Goal: Information Seeking & Learning: Learn about a topic

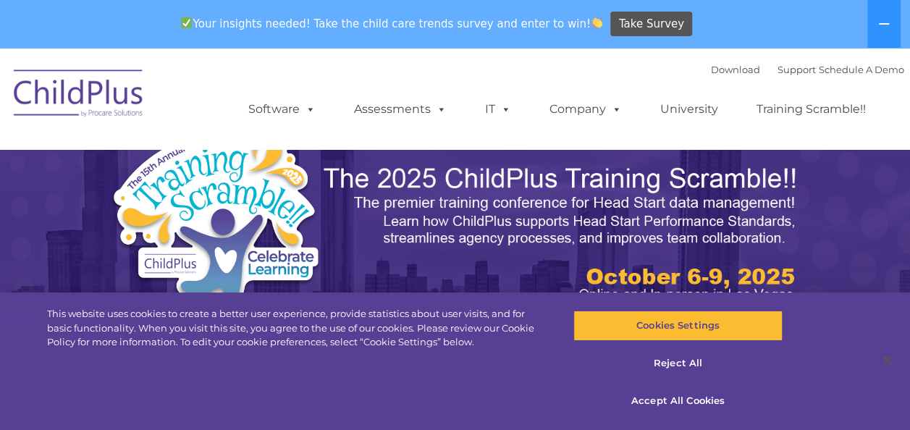
select select "MEDIUM"
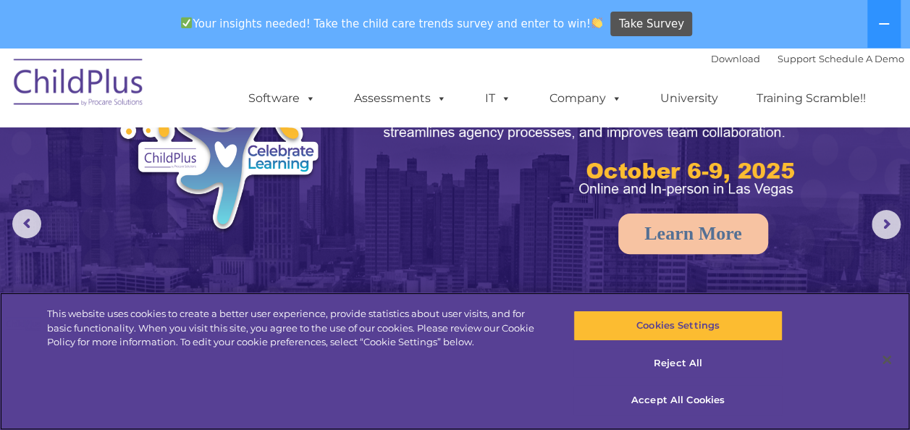
scroll to position [106, 0]
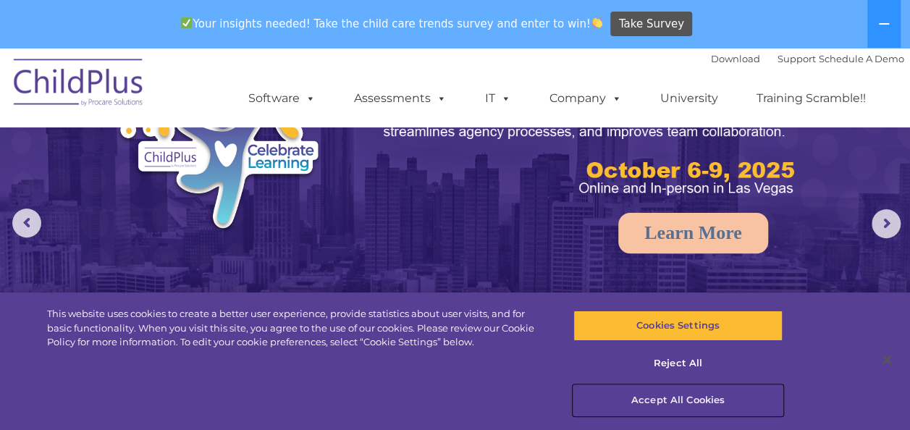
click at [665, 413] on button "Accept All Cookies" at bounding box center [677, 400] width 209 height 30
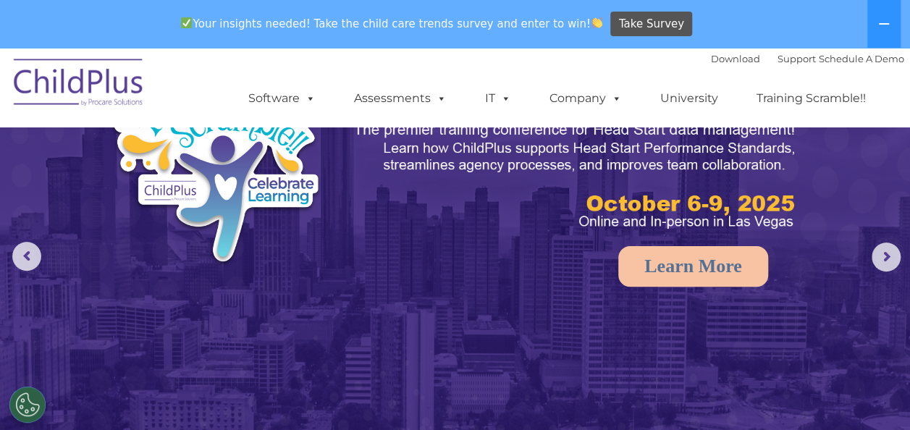
scroll to position [69, 0]
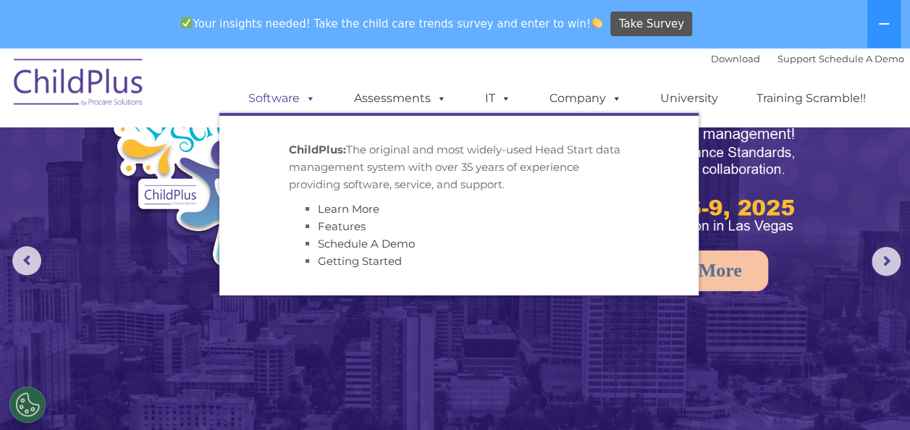
click at [304, 91] on span at bounding box center [308, 98] width 16 height 14
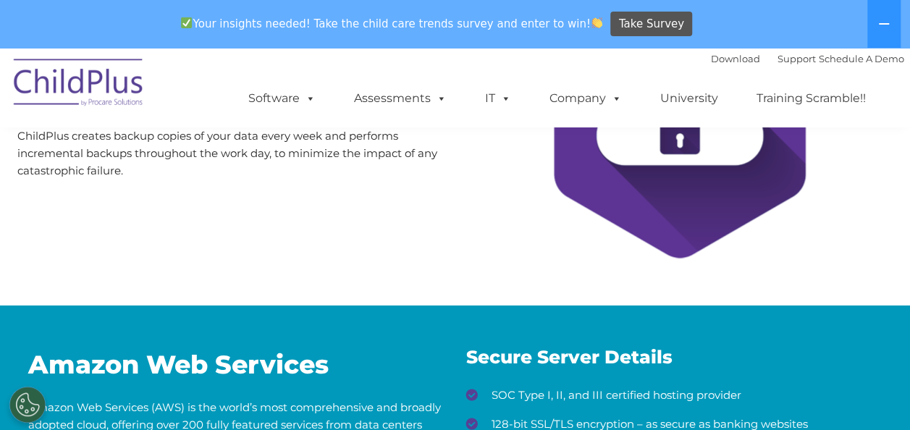
scroll to position [329, 0]
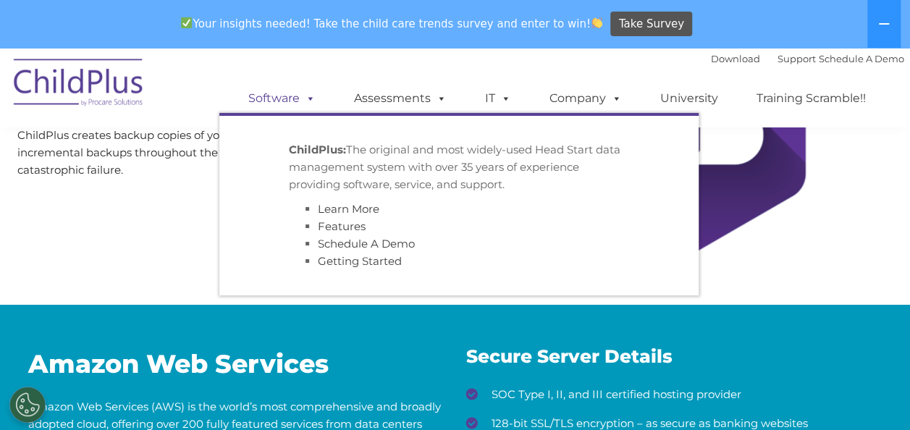
click at [287, 106] on link "Software" at bounding box center [282, 98] width 96 height 29
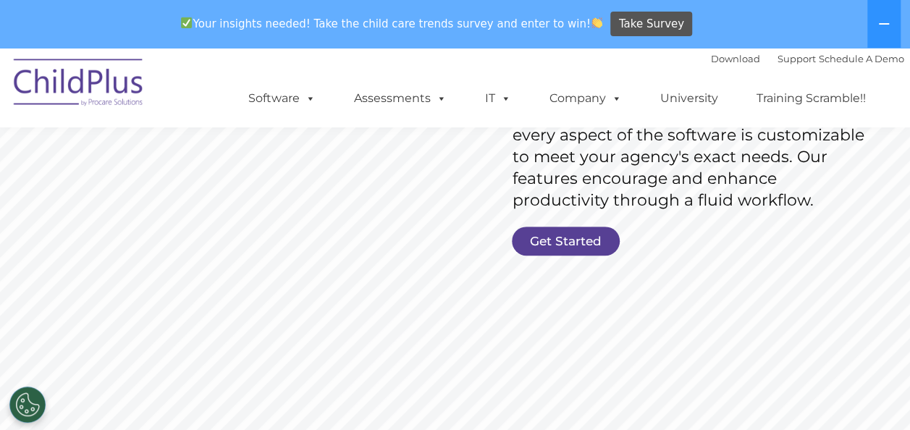
scroll to position [309, 0]
click at [547, 231] on link "Get Started" at bounding box center [566, 240] width 108 height 29
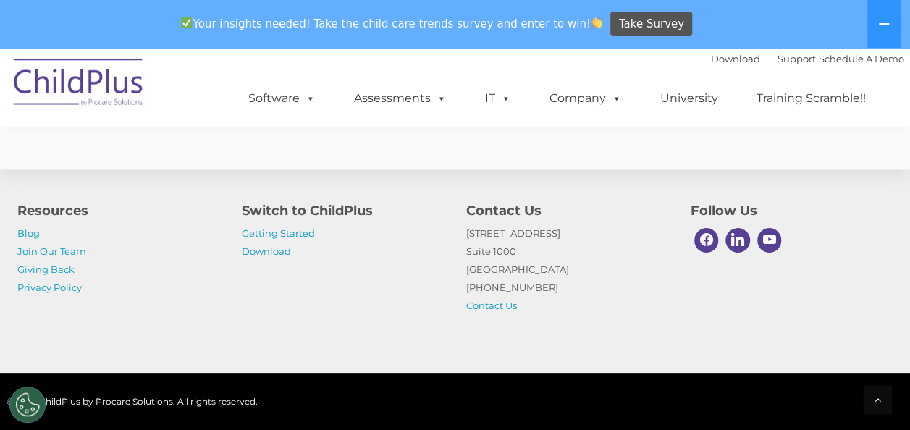
scroll to position [3715, 0]
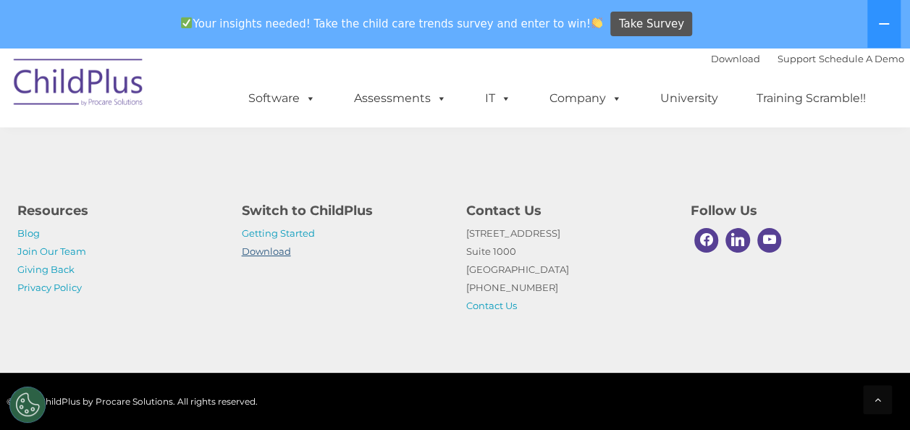
click at [269, 248] on link "Download" at bounding box center [266, 251] width 49 height 12
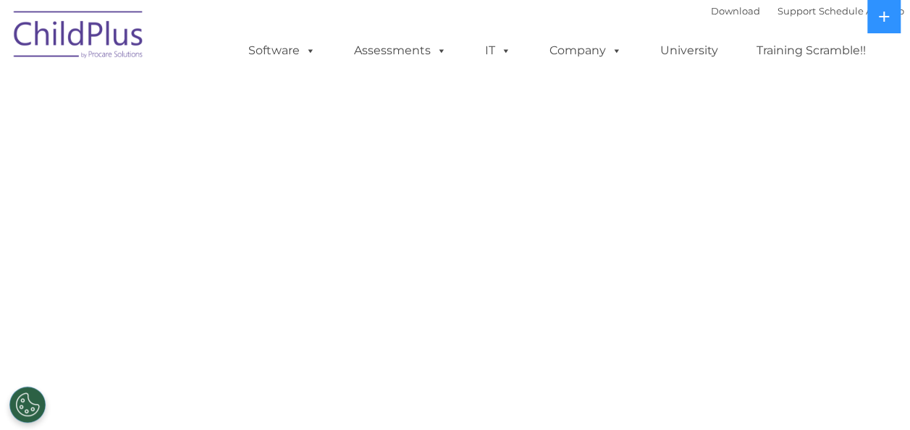
select select "MEDIUM"
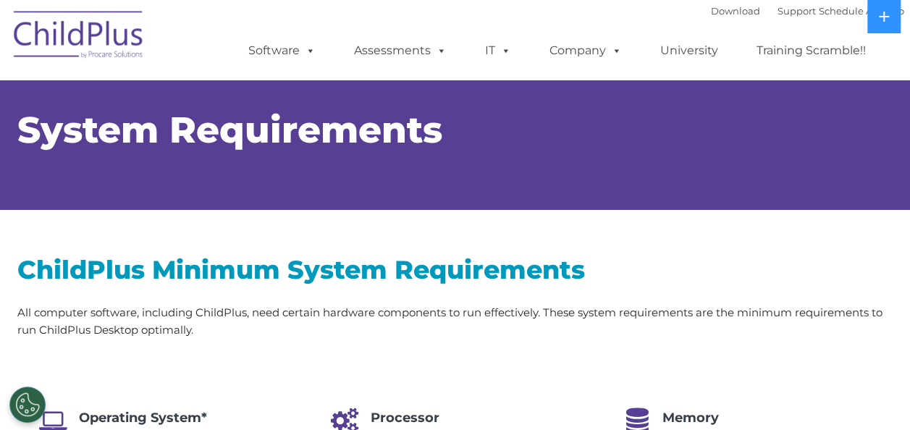
select select "MEDIUM"
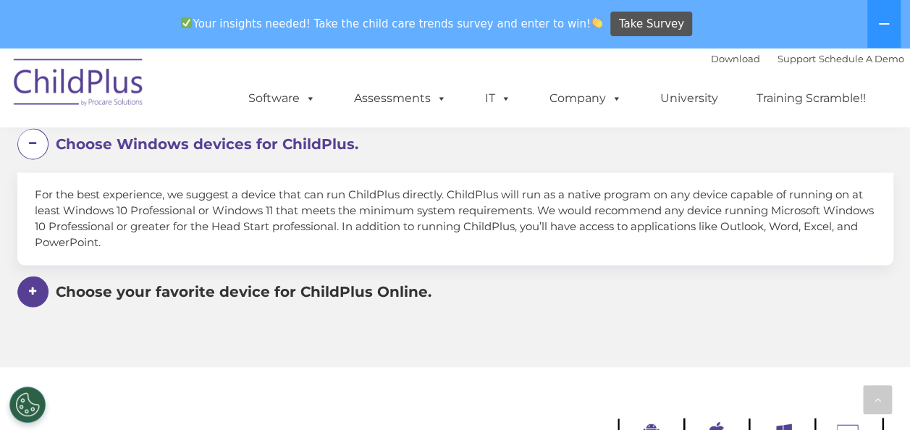
scroll to position [911, 0]
